Goal: Find specific page/section: Find specific page/section

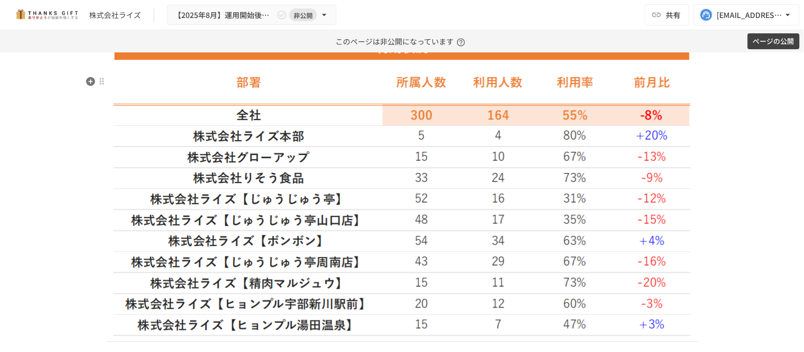
scroll to position [1457, 0]
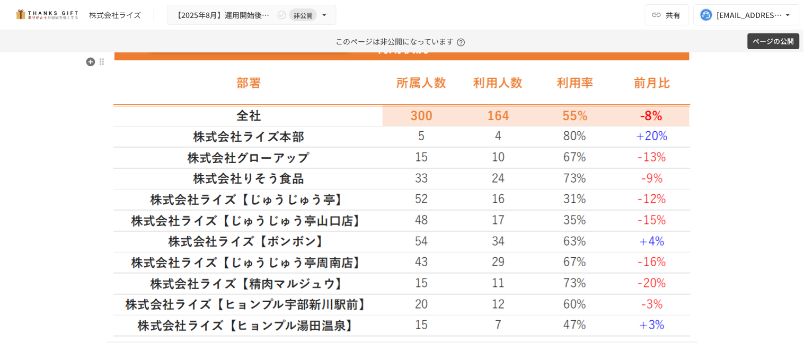
drag, startPoint x: 146, startPoint y: 64, endPoint x: 308, endPoint y: 66, distance: 162.1
click at [308, 32] on h3 "**********" at bounding box center [401, 23] width 591 height 18
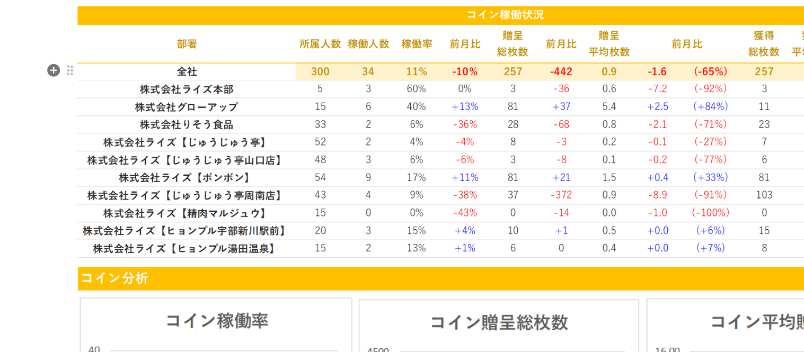
scroll to position [1742, 0]
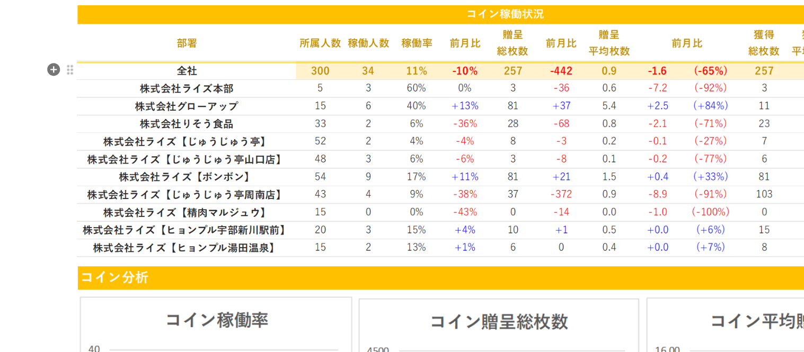
drag, startPoint x: 332, startPoint y: 259, endPoint x: 381, endPoint y: 260, distance: 49.3
click at [381, 260] on img at bounding box center [401, 176] width 591 height 175
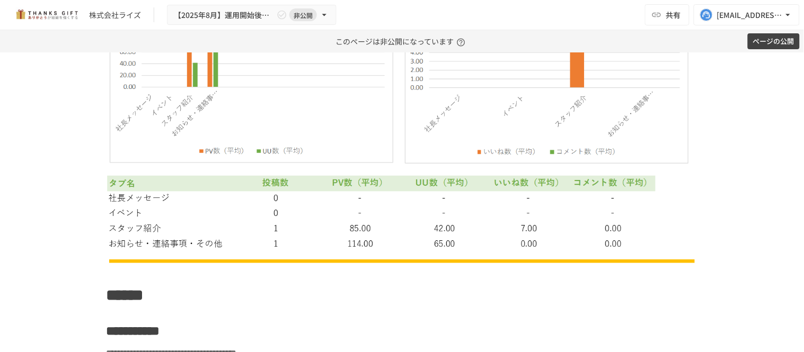
scroll to position [2951, 0]
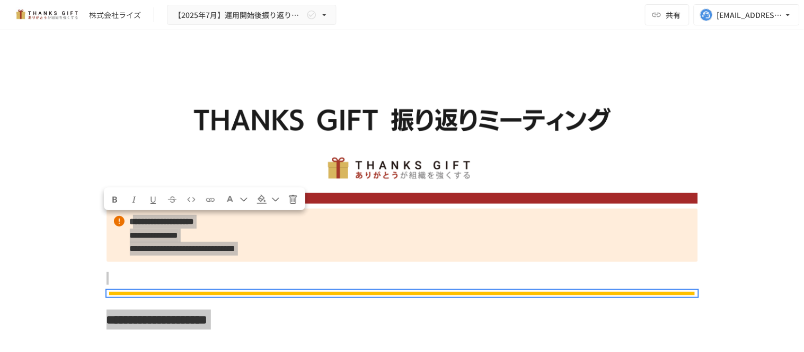
scroll to position [1060, 0]
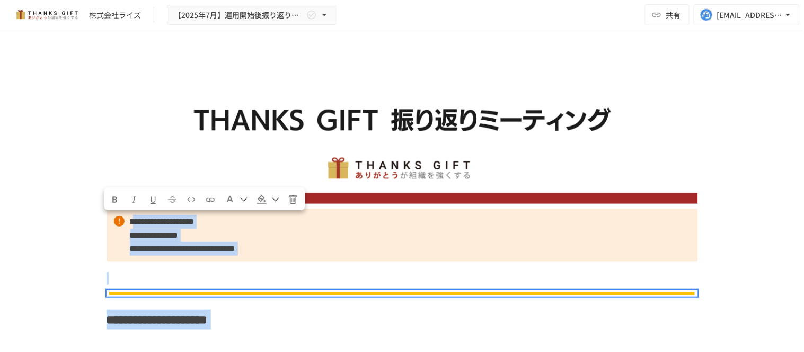
scroll to position [1060, 0]
